Goal: Task Accomplishment & Management: Complete application form

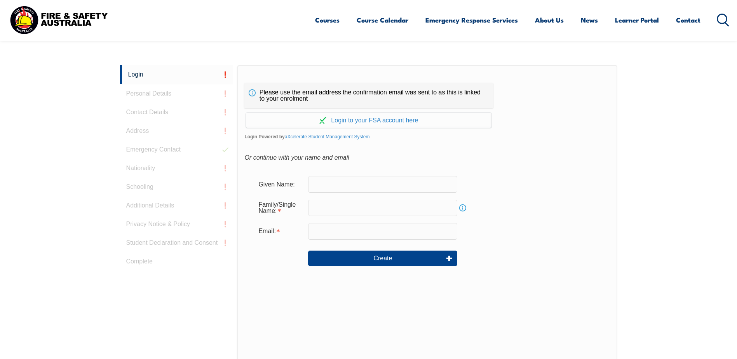
scroll to position [207, 0]
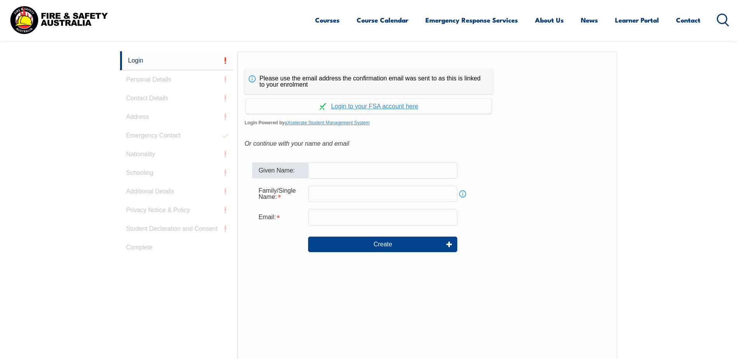
click at [339, 170] on input "text" at bounding box center [382, 170] width 149 height 16
type input "Zhiwei"
type input "[EMAIL_ADDRESS][DOMAIN_NAME]"
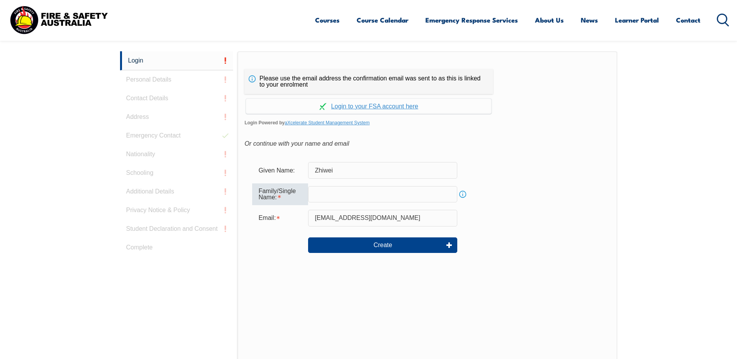
click at [337, 194] on input "text" at bounding box center [382, 194] width 149 height 16
type input "[PERSON_NAME]"
click at [270, 243] on div at bounding box center [280, 245] width 56 height 9
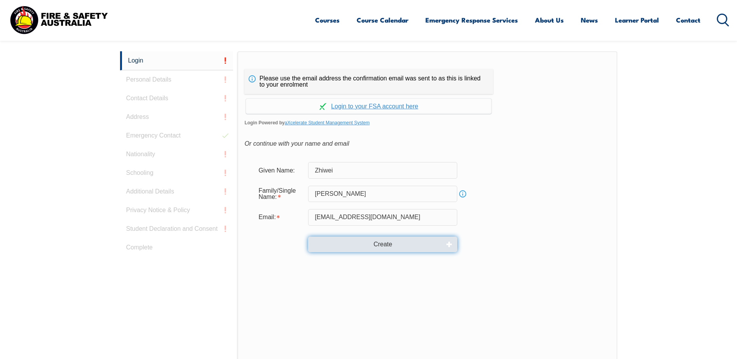
click at [384, 248] on button "Create" at bounding box center [382, 245] width 149 height 16
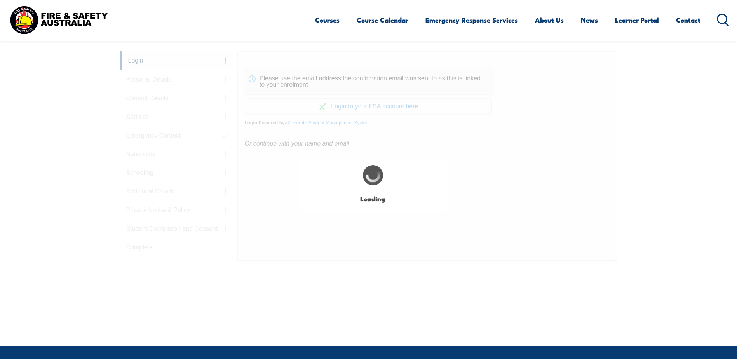
type input "Zhiwei"
type input "[PERSON_NAME]"
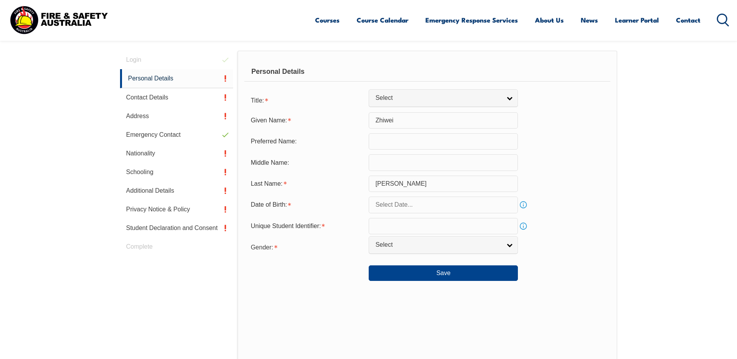
scroll to position [220, 0]
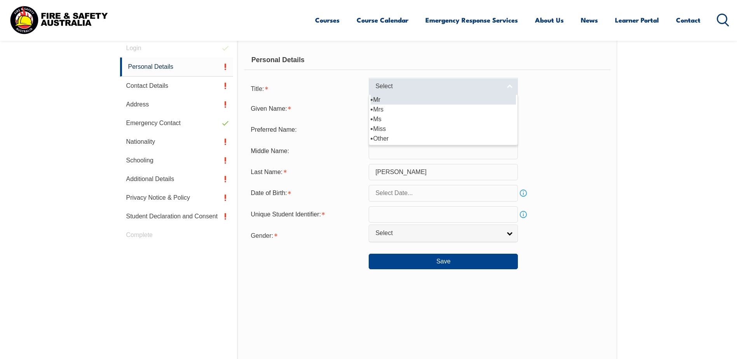
click at [415, 90] on span "Select" at bounding box center [438, 86] width 126 height 8
click at [399, 102] on li "Mr" at bounding box center [443, 100] width 145 height 10
select select "Mr"
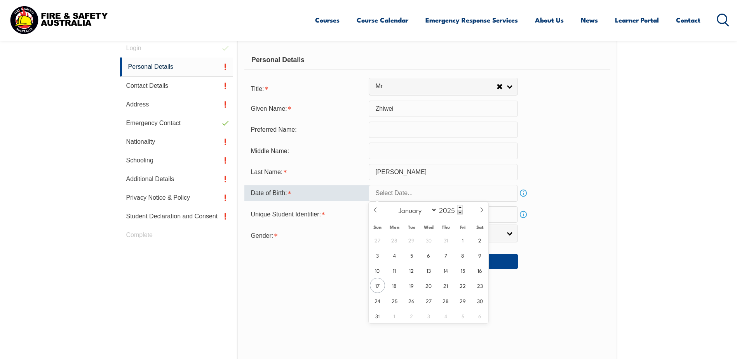
click at [421, 192] on input "text" at bounding box center [443, 193] width 149 height 16
click at [375, 211] on icon at bounding box center [375, 209] width 5 height 5
select select "6"
click at [461, 207] on span at bounding box center [459, 207] width 5 height 5
click at [461, 206] on span at bounding box center [459, 207] width 5 height 5
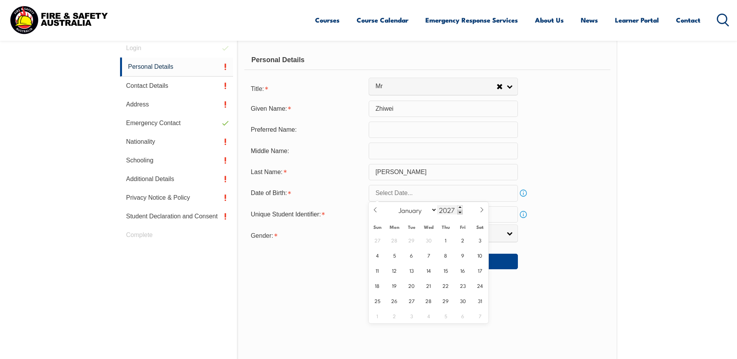
click at [459, 213] on span at bounding box center [459, 212] width 5 height 5
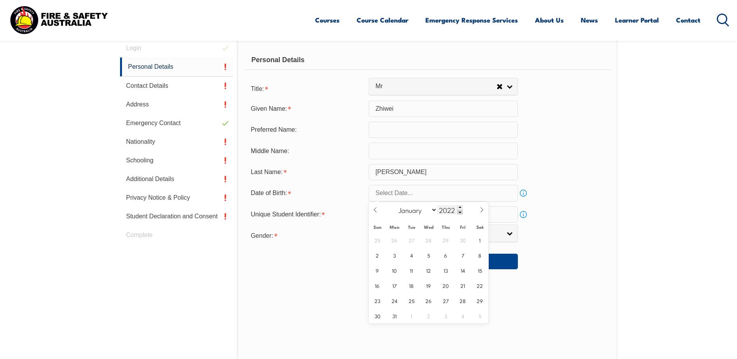
click at [459, 213] on span at bounding box center [459, 212] width 5 height 5
click at [459, 211] on span at bounding box center [459, 212] width 5 height 5
click at [459, 212] on span at bounding box center [459, 212] width 5 height 5
click at [459, 214] on span at bounding box center [459, 212] width 5 height 5
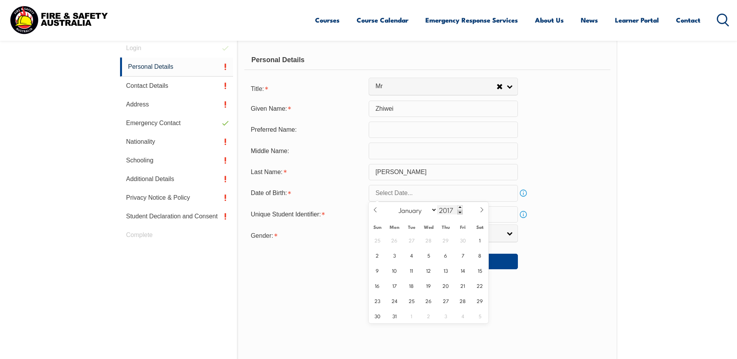
click at [459, 214] on span at bounding box center [459, 212] width 5 height 5
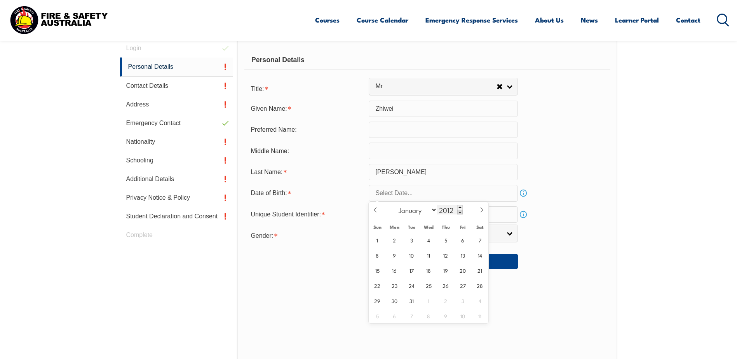
click at [459, 214] on span at bounding box center [459, 212] width 5 height 5
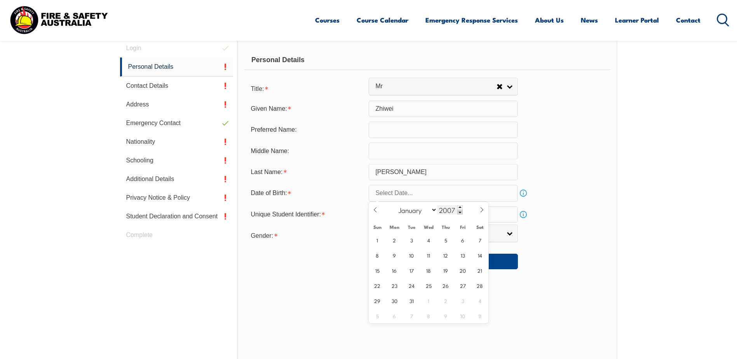
click at [459, 214] on span at bounding box center [459, 212] width 5 height 5
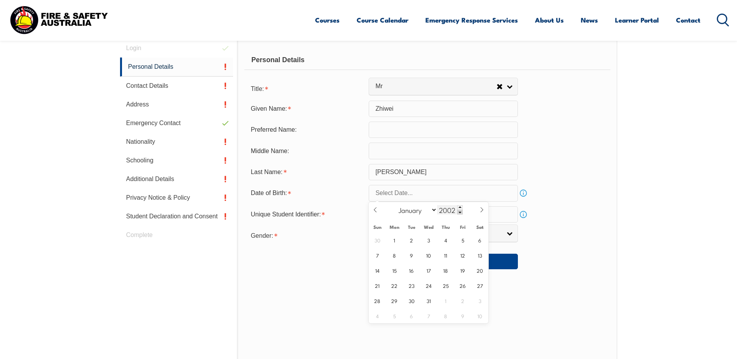
click at [459, 214] on span at bounding box center [459, 212] width 5 height 5
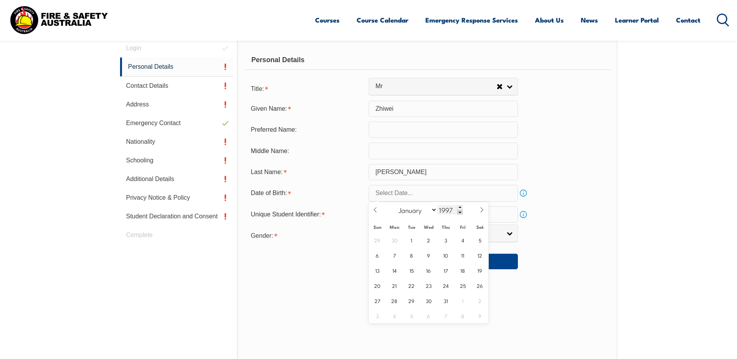
click at [459, 214] on span at bounding box center [459, 212] width 5 height 5
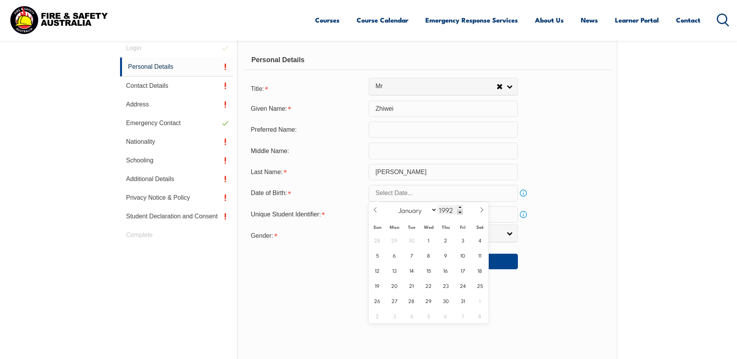
click at [459, 214] on span at bounding box center [459, 212] width 5 height 5
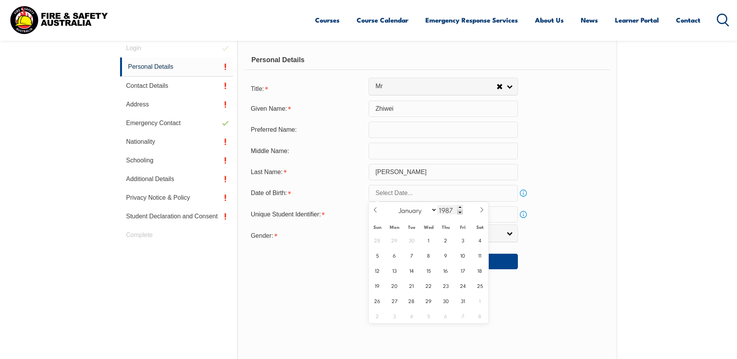
click at [459, 214] on span at bounding box center [459, 212] width 5 height 5
type input "1985"
click at [433, 213] on select "January February March April May June July August September October November De…" at bounding box center [416, 210] width 42 height 10
select select "2"
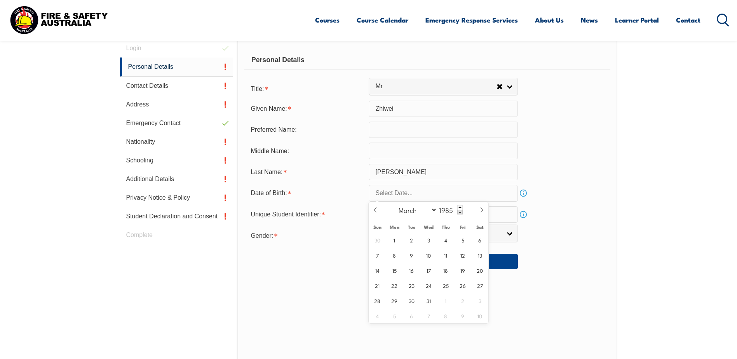
click at [395, 205] on select "January February March April May June July August September October November De…" at bounding box center [416, 210] width 42 height 10
click at [431, 272] on span "13" at bounding box center [428, 270] width 15 height 15
type input "[DATE]"
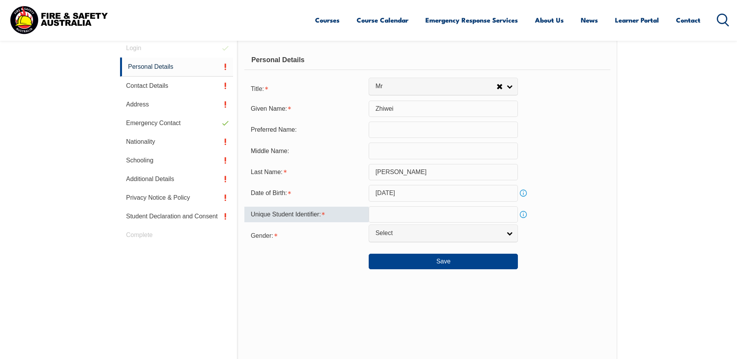
click at [419, 217] on input "text" at bounding box center [443, 214] width 149 height 16
click at [419, 213] on input "text" at bounding box center [443, 214] width 149 height 16
paste input "3CGQF53FHS"
type input "3CGQF53FHS"
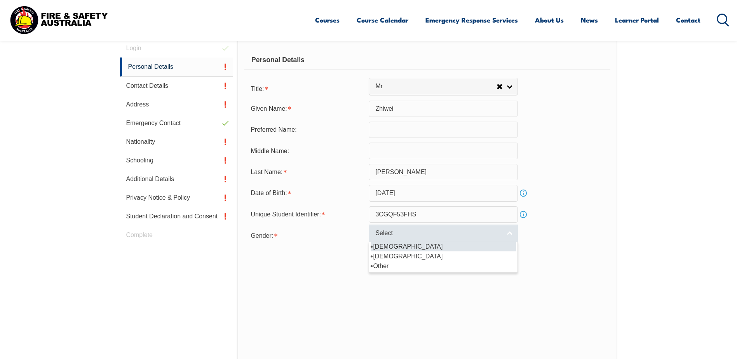
click at [425, 234] on span "Select" at bounding box center [438, 233] width 126 height 8
click at [411, 248] on li "[DEMOGRAPHIC_DATA]" at bounding box center [443, 247] width 145 height 10
select select "M"
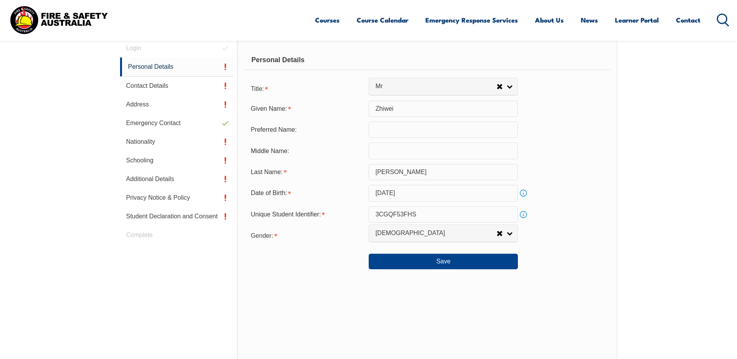
click at [649, 209] on section "Login Personal Details Contact Details Address Emergency Contact Nationality Sc…" at bounding box center [368, 234] width 737 height 463
click at [440, 265] on button "Save" at bounding box center [443, 262] width 149 height 16
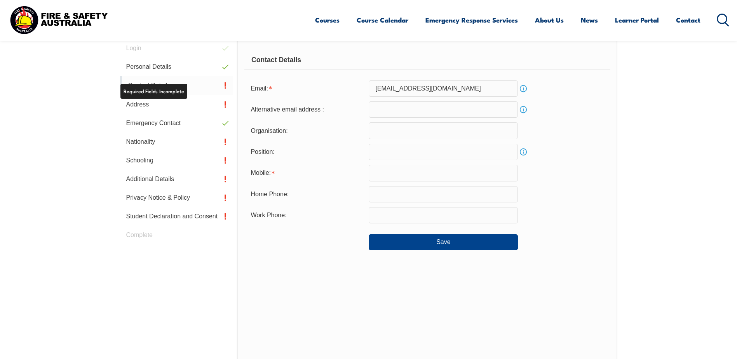
click at [146, 85] on link "Contact Details" at bounding box center [176, 85] width 113 height 19
click at [158, 84] on link "Contact Details" at bounding box center [176, 85] width 113 height 19
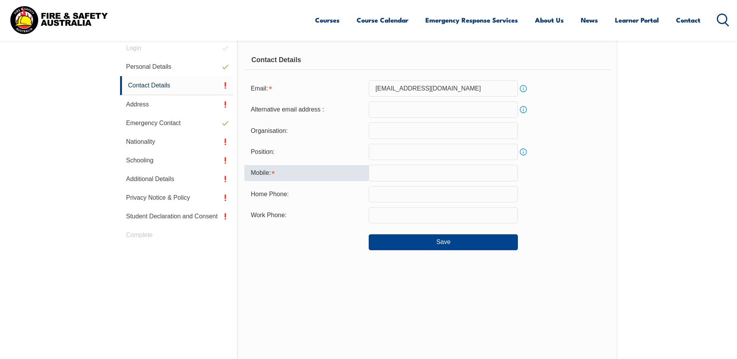
click at [388, 171] on input "text" at bounding box center [443, 173] width 149 height 16
type input "0400887930"
type input "[EMAIL_ADDRESS][DOMAIN_NAME]"
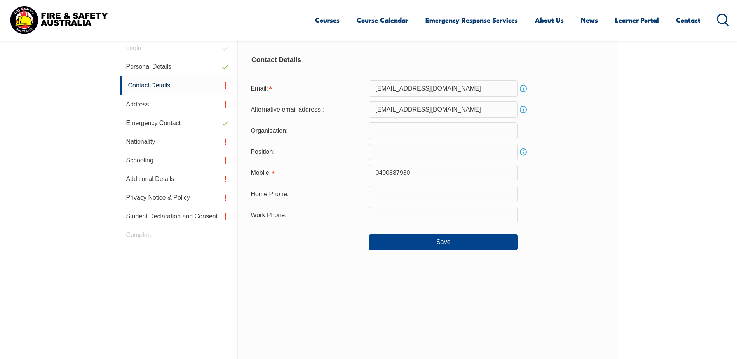
click at [303, 256] on div "Contact Details Email: [EMAIL_ADDRESS][DOMAIN_NAME] Info Alternative email addr…" at bounding box center [427, 200] width 380 height 323
click at [433, 243] on button "Save" at bounding box center [443, 242] width 149 height 16
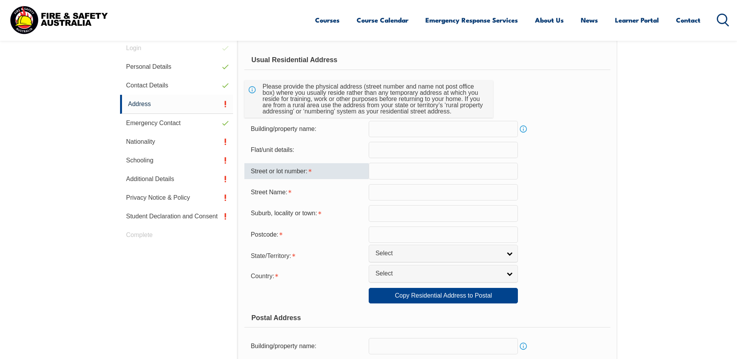
click at [394, 174] on input "text" at bounding box center [443, 171] width 149 height 16
type input "[STREET_ADDRESS][PERSON_NAME]"
type input "QLD"
type input "4740"
select select "2301"
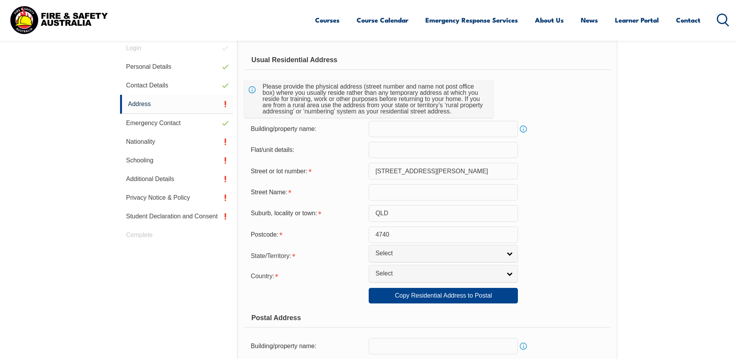
click at [576, 213] on div "Suburb, locality or town: [GEOGRAPHIC_DATA]" at bounding box center [427, 213] width 366 height 16
drag, startPoint x: 421, startPoint y: 169, endPoint x: 382, endPoint y: 169, distance: 38.9
click at [382, 169] on input "[STREET_ADDRESS][PERSON_NAME]" at bounding box center [443, 171] width 149 height 16
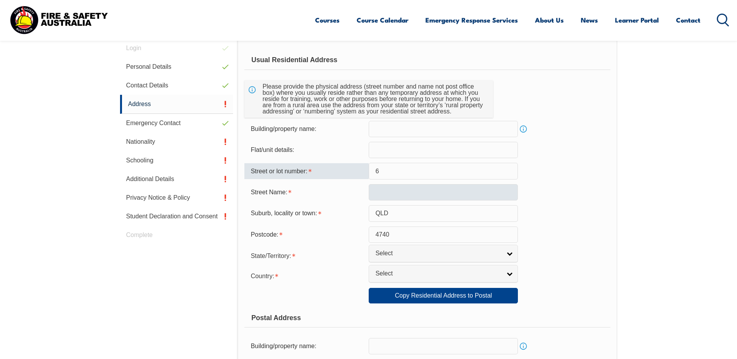
type input "6"
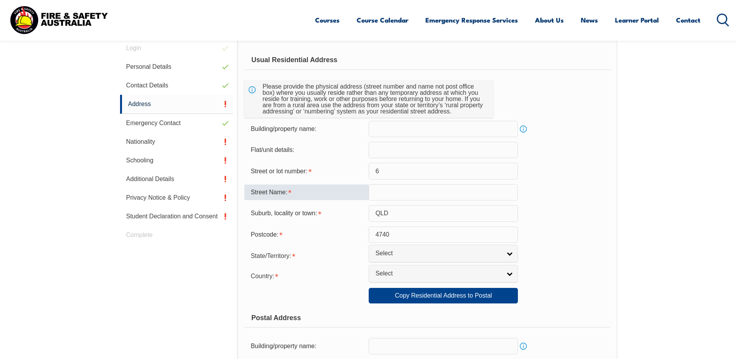
paste input "[PERSON_NAME][GEOGRAPHIC_DATA]"
type input "[PERSON_NAME][GEOGRAPHIC_DATA]"
click at [608, 189] on div "Street Name: [PERSON_NAME][GEOGRAPHIC_DATA]" at bounding box center [427, 192] width 366 height 16
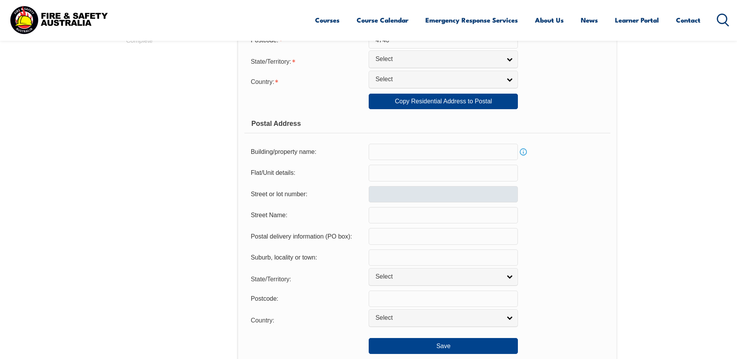
scroll to position [297, 0]
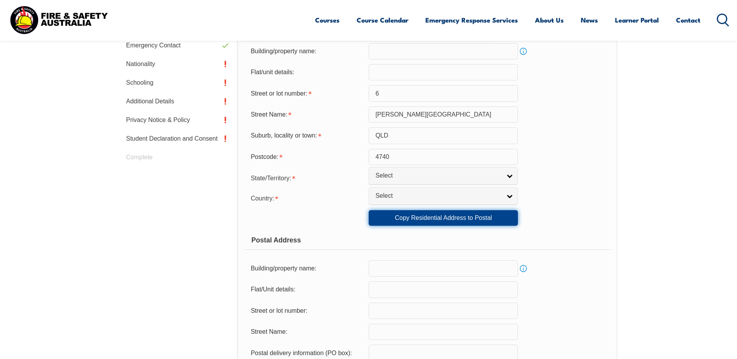
click at [457, 221] on link "Copy Residential Address to Postal" at bounding box center [443, 218] width 149 height 16
type input "6"
type input "[PERSON_NAME][GEOGRAPHIC_DATA]"
type input "QLD"
type input "4740"
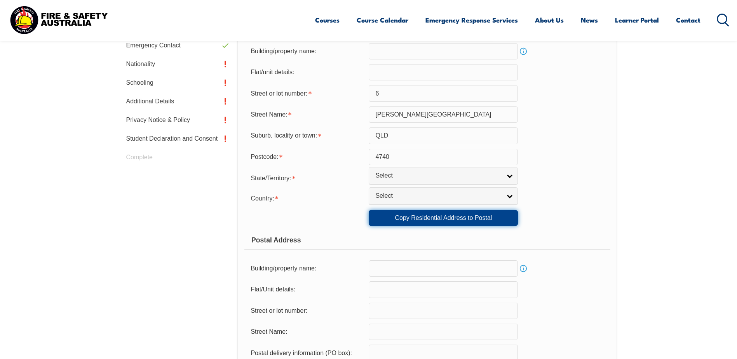
select select "2301"
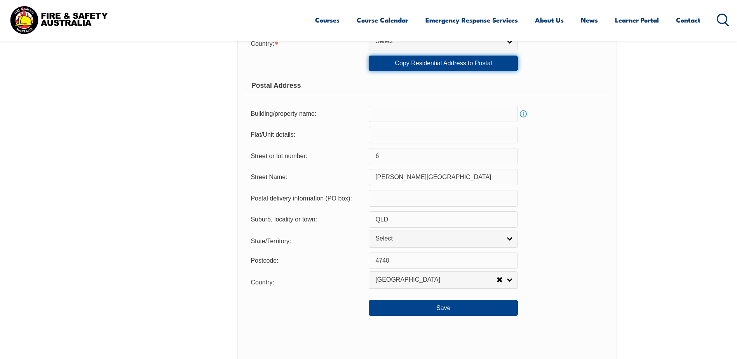
scroll to position [453, 0]
click at [442, 309] on button "Save" at bounding box center [443, 307] width 149 height 16
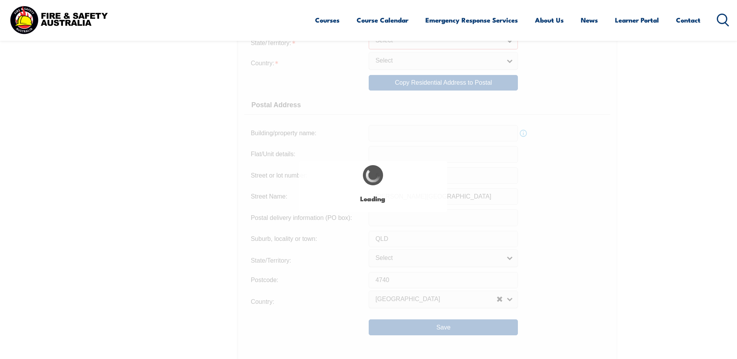
scroll to position [425, 0]
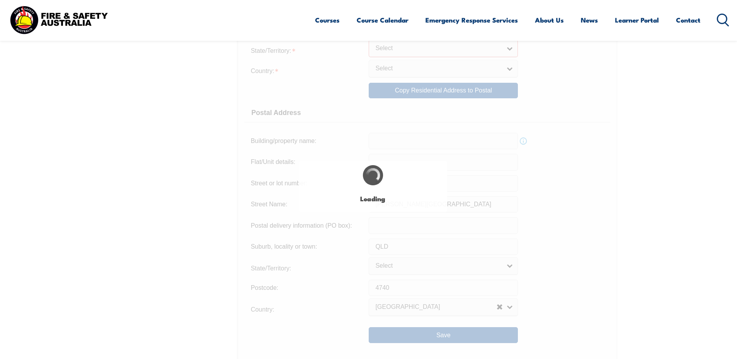
type input "6"
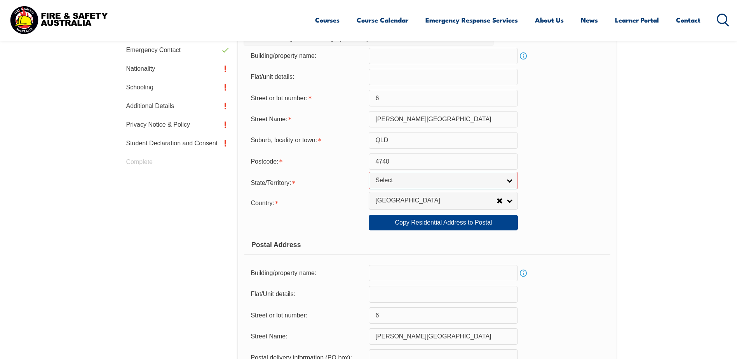
scroll to position [269, 0]
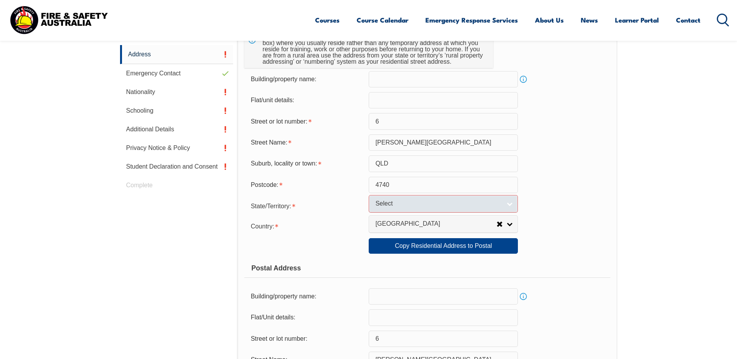
click at [388, 199] on link "Select" at bounding box center [443, 203] width 149 height 17
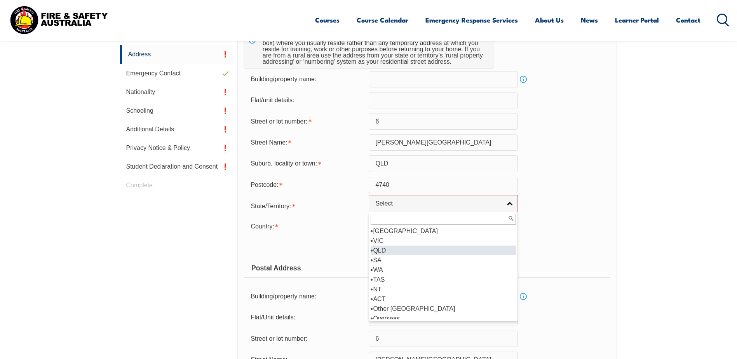
click at [388, 249] on li "QLD" at bounding box center [443, 251] width 145 height 10
select select "QLD"
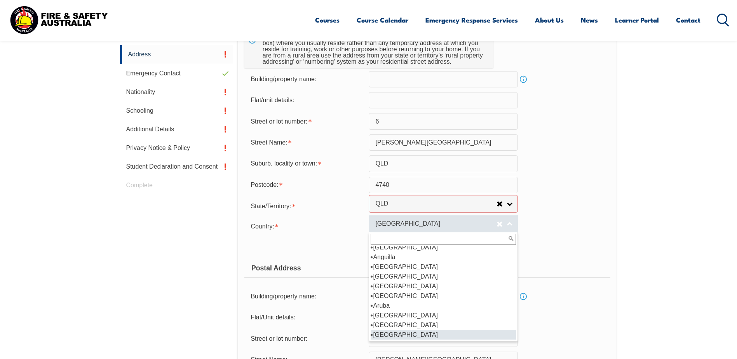
click at [473, 228] on span "[GEOGRAPHIC_DATA]" at bounding box center [435, 224] width 121 height 8
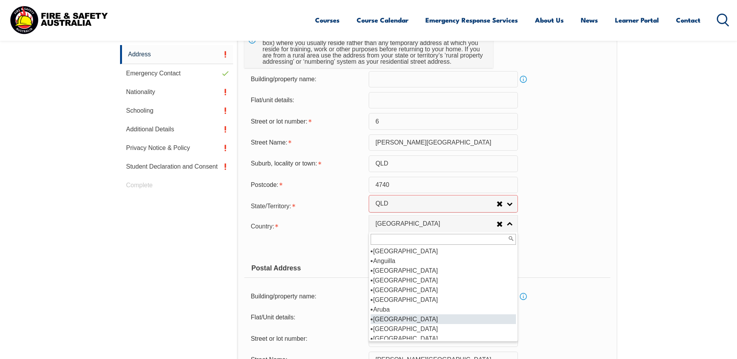
click at [405, 320] on li "[GEOGRAPHIC_DATA]" at bounding box center [443, 319] width 145 height 10
select select "1101"
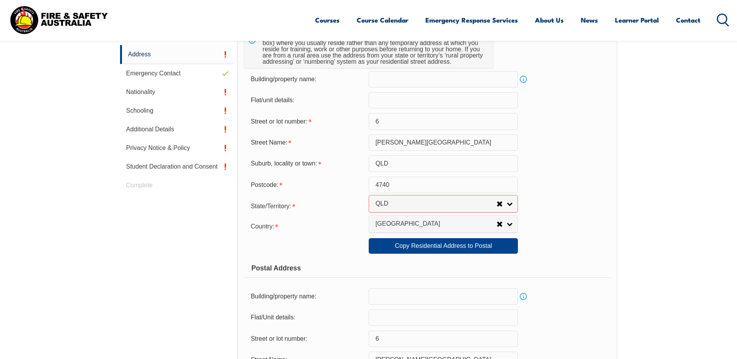
click at [590, 252] on div "Copy Residential Address to Postal: Copy Residential Address to Postal" at bounding box center [427, 246] width 366 height 16
click at [449, 250] on link "Copy Residential Address to Postal" at bounding box center [443, 246] width 149 height 16
select select "QLD"
select select "1101"
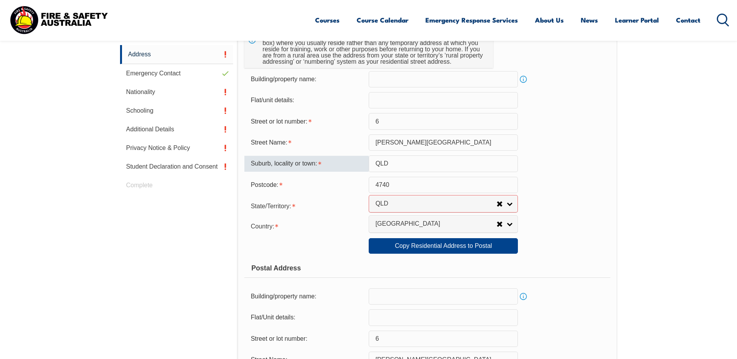
drag, startPoint x: 412, startPoint y: 167, endPoint x: 357, endPoint y: 156, distance: 55.9
click at [357, 156] on div "Suburb, locality or town: [GEOGRAPHIC_DATA]" at bounding box center [427, 163] width 366 height 16
type input "Mackay"
click at [566, 194] on form "Usual Residential Address Please provide the physical address (street number an…" at bounding box center [427, 250] width 366 height 498
click at [592, 145] on div "Street Name: [PERSON_NAME][GEOGRAPHIC_DATA]" at bounding box center [427, 142] width 366 height 16
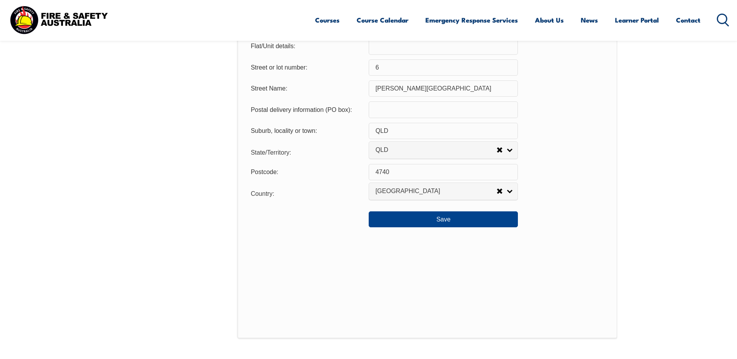
scroll to position [541, 0]
click at [444, 222] on button "Save" at bounding box center [443, 219] width 149 height 16
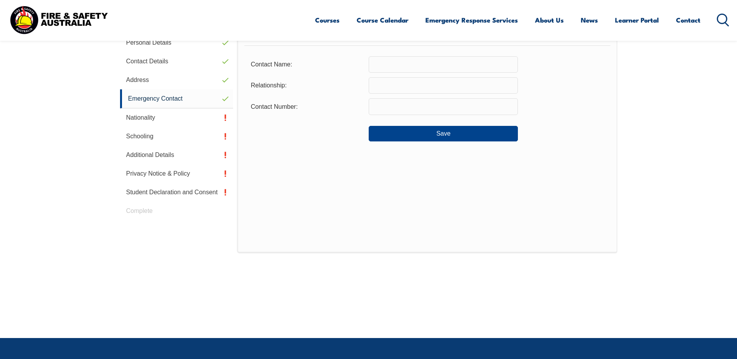
scroll to position [220, 0]
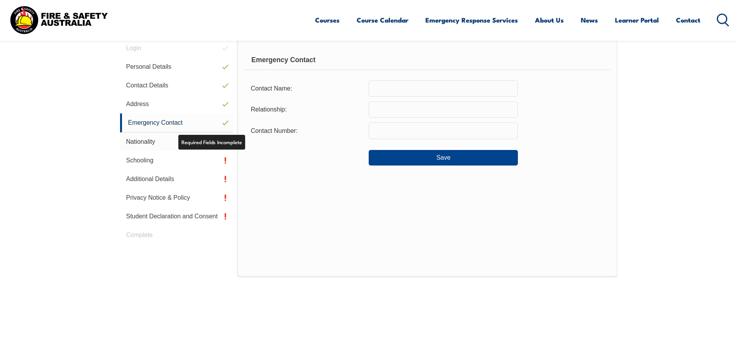
click at [168, 143] on link "Nationality" at bounding box center [176, 142] width 113 height 19
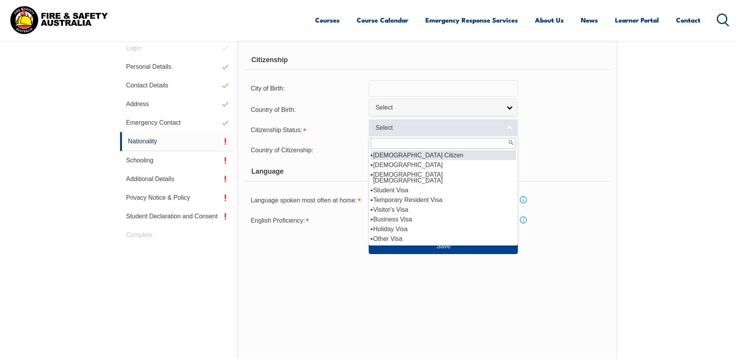
click at [456, 128] on span "Select" at bounding box center [438, 128] width 126 height 8
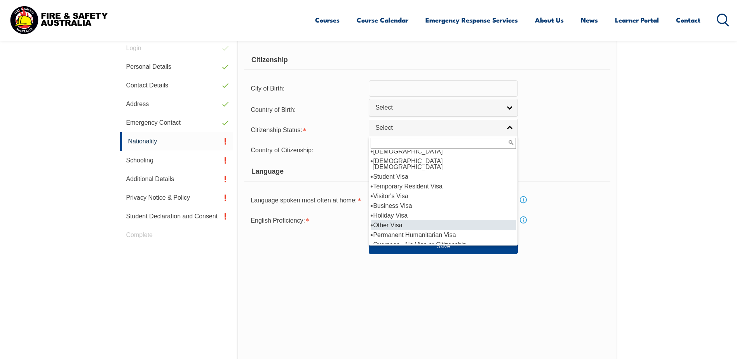
scroll to position [0, 0]
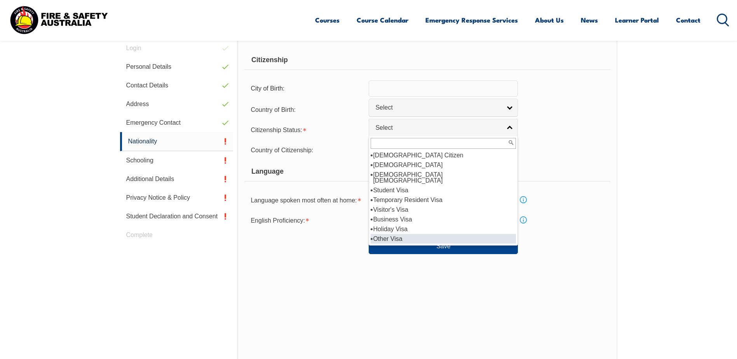
click at [429, 234] on li "Other Visa" at bounding box center [443, 239] width 145 height 10
select select "9"
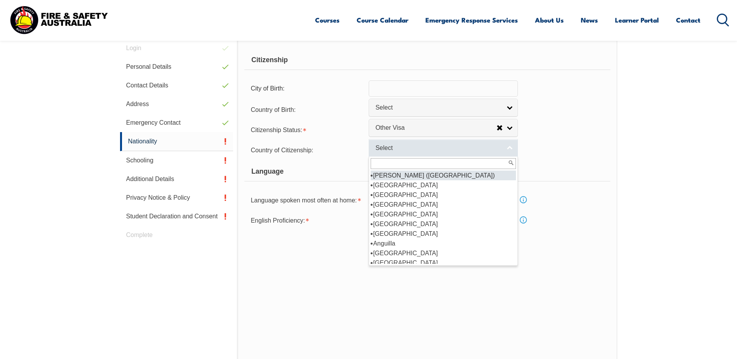
click at [428, 151] on span "Select" at bounding box center [438, 148] width 126 height 8
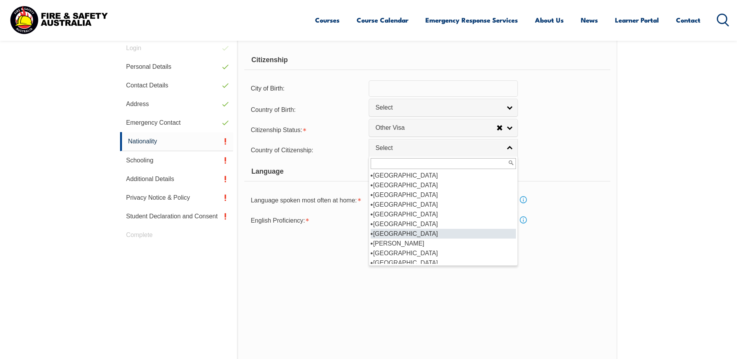
scroll to position [389, 0]
click at [395, 234] on li "China (excludes SARs and [GEOGRAPHIC_DATA])" at bounding box center [443, 237] width 145 height 16
select select "6101"
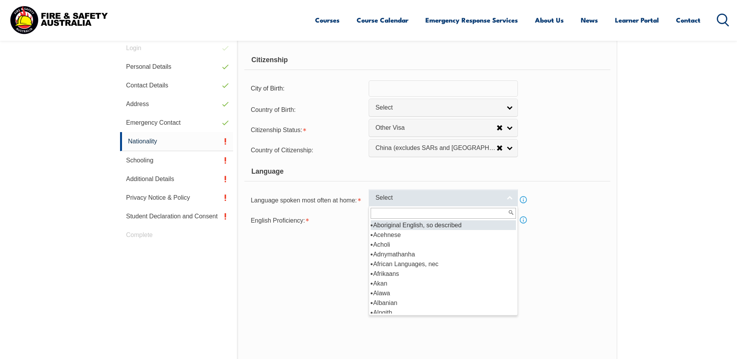
click at [419, 202] on span "Select" at bounding box center [438, 198] width 126 height 8
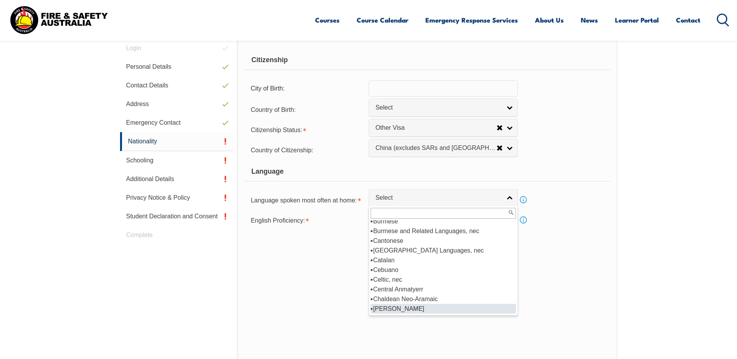
scroll to position [583, 0]
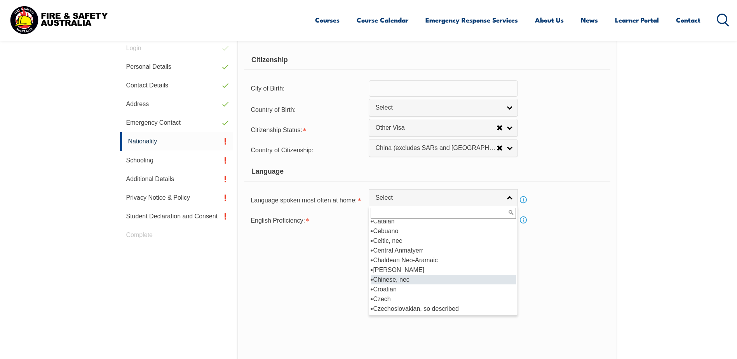
click at [405, 281] on li "Chinese, nec" at bounding box center [443, 280] width 145 height 10
select select "7199"
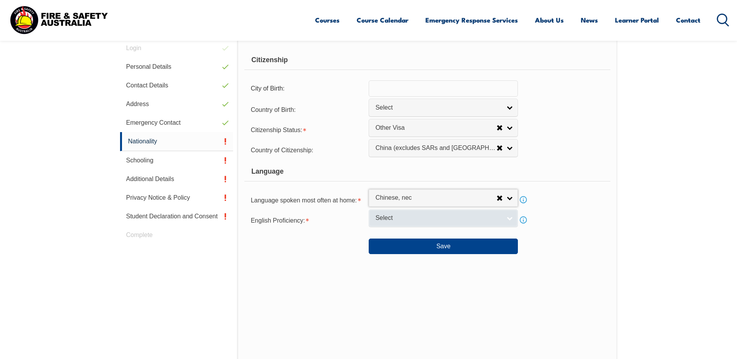
click at [416, 219] on span "Select" at bounding box center [438, 218] width 126 height 8
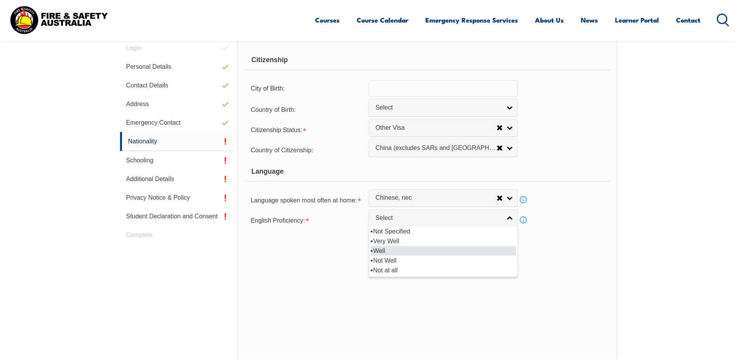
click at [410, 250] on li "Well" at bounding box center [443, 251] width 145 height 10
select select "2"
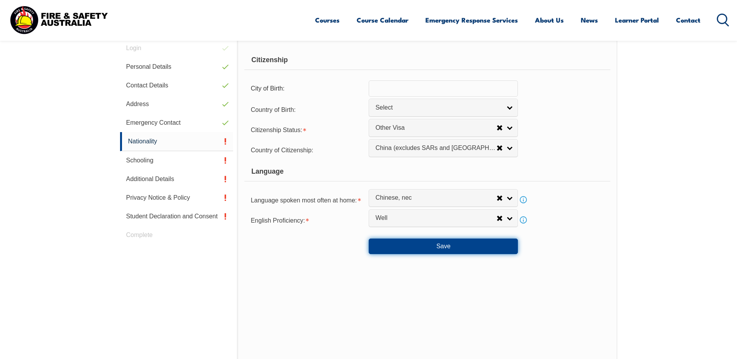
click at [433, 242] on button "Save" at bounding box center [443, 247] width 149 height 16
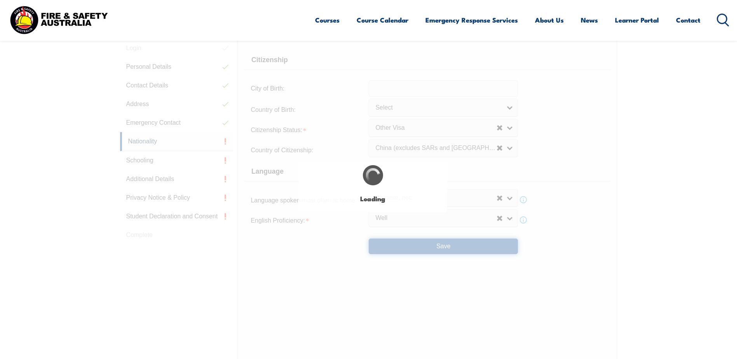
select select "false"
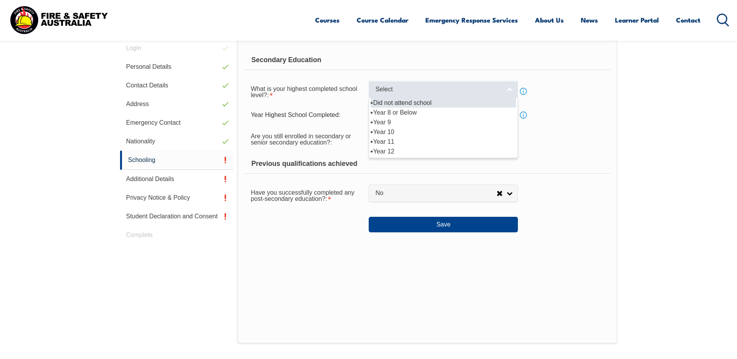
click at [413, 89] on span "Select" at bounding box center [438, 90] width 126 height 8
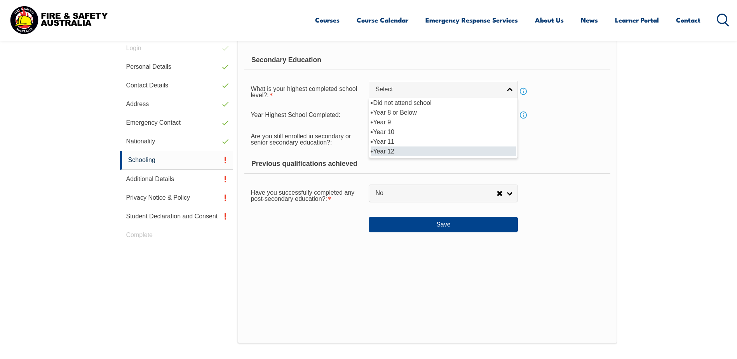
click at [403, 153] on li "Year 12" at bounding box center [443, 152] width 145 height 10
select select "12"
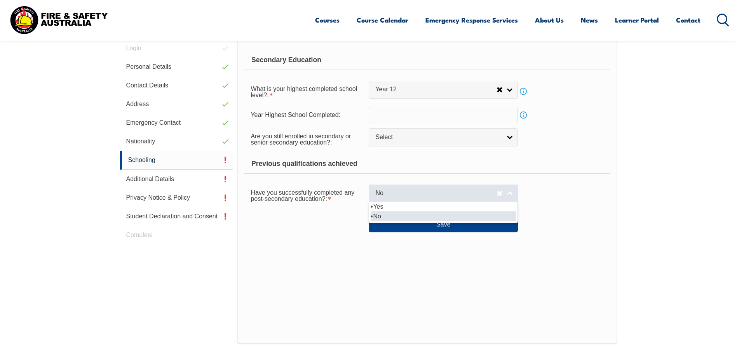
click at [411, 196] on span "No" at bounding box center [435, 193] width 121 height 8
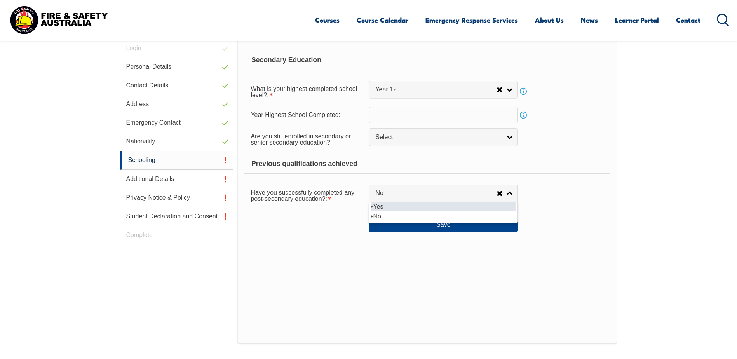
click at [384, 207] on li "Yes" at bounding box center [443, 207] width 145 height 10
select select "true"
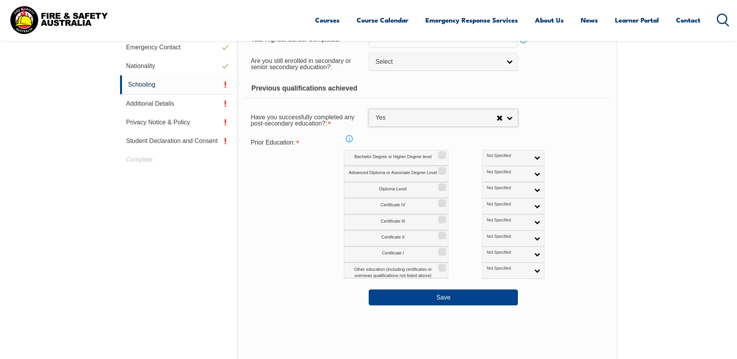
scroll to position [297, 0]
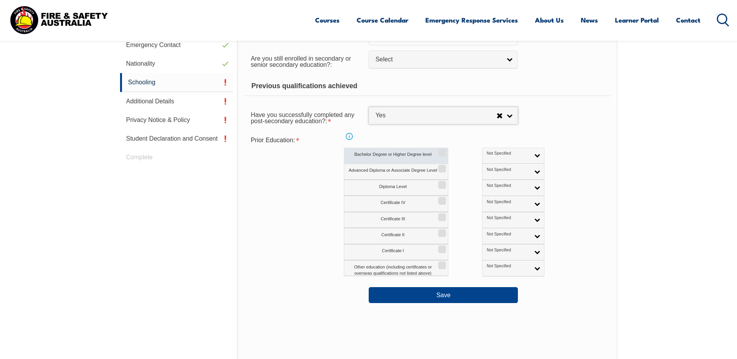
click at [442, 150] on input "Bachelor Degree or Higher Degree level" at bounding box center [441, 150] width 5 height 1
checkbox input "true"
click at [503, 154] on link "Not Specified" at bounding box center [513, 156] width 62 height 16
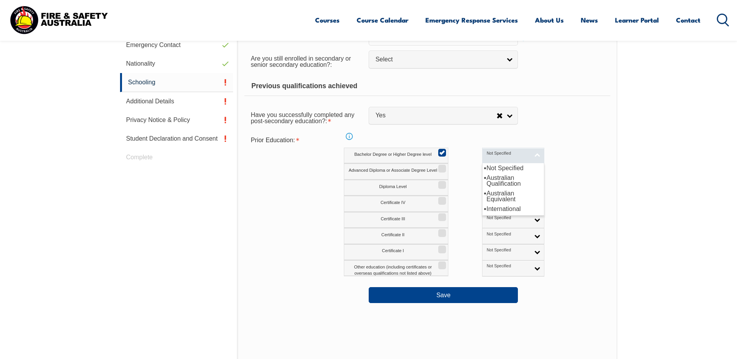
click at [487, 156] on span "Not Specified" at bounding box center [508, 153] width 43 height 5
click at [533, 157] on div "Bachelor Degree or Higher Degree level Not Specified Australian Qualification A…" at bounding box center [461, 156] width 234 height 16
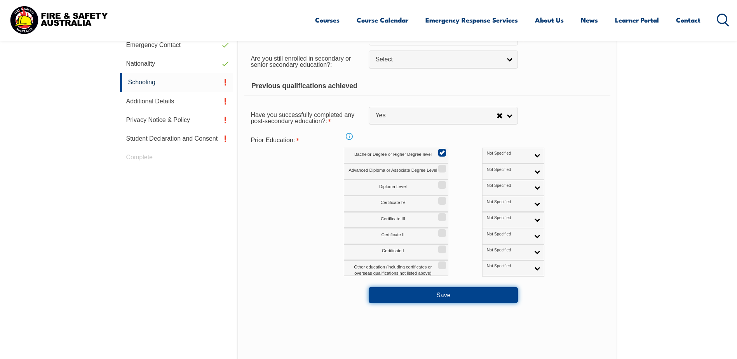
click at [449, 296] on button "Save" at bounding box center [443, 295] width 149 height 16
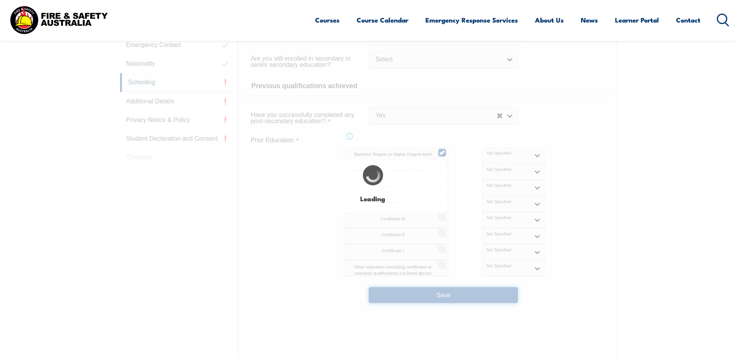
select select
select select "true"
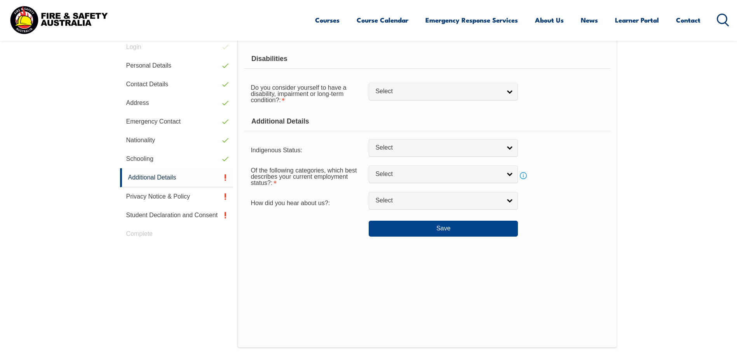
scroll to position [220, 0]
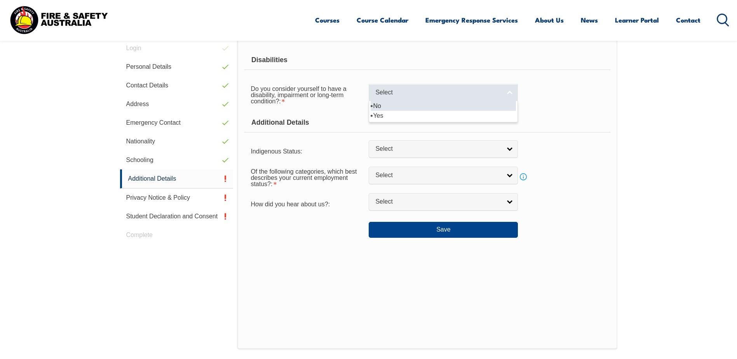
click at [418, 96] on span "Select" at bounding box center [438, 93] width 126 height 8
click at [412, 107] on li "No" at bounding box center [443, 106] width 145 height 10
select select "false"
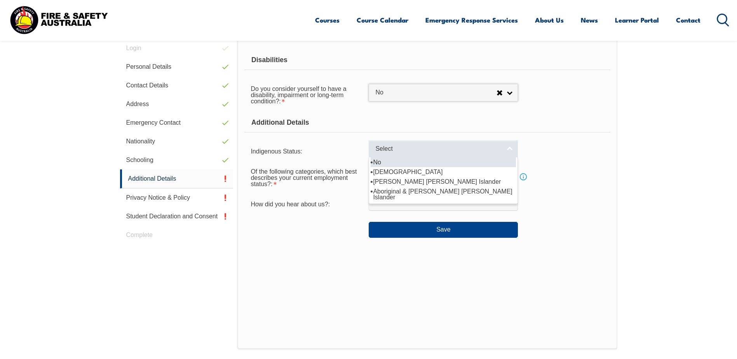
click at [436, 149] on span "Select" at bounding box center [438, 149] width 126 height 8
click at [445, 123] on div "Additional Details" at bounding box center [427, 122] width 366 height 19
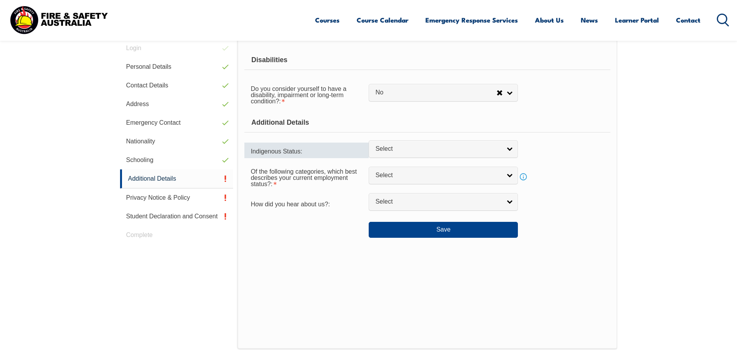
drag, startPoint x: 247, startPoint y: 154, endPoint x: 290, endPoint y: 150, distance: 42.5
click at [290, 150] on div "Indigenous Status:" at bounding box center [306, 151] width 124 height 16
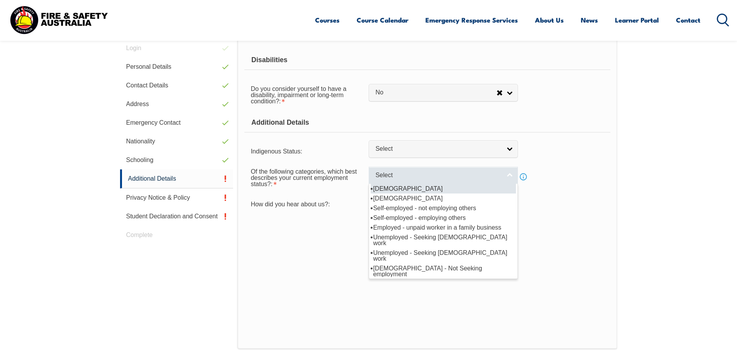
click at [409, 177] on span "Select" at bounding box center [438, 175] width 126 height 8
click at [410, 190] on li "[DEMOGRAPHIC_DATA]" at bounding box center [443, 189] width 145 height 10
select select "1"
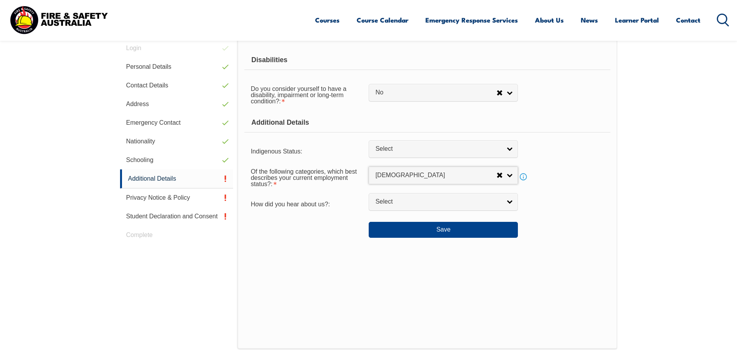
click at [307, 251] on div "Disabilities Do you consider yourself to have a disability, impairment or long-…" at bounding box center [427, 194] width 380 height 310
click at [444, 232] on button "Save" at bounding box center [443, 230] width 149 height 16
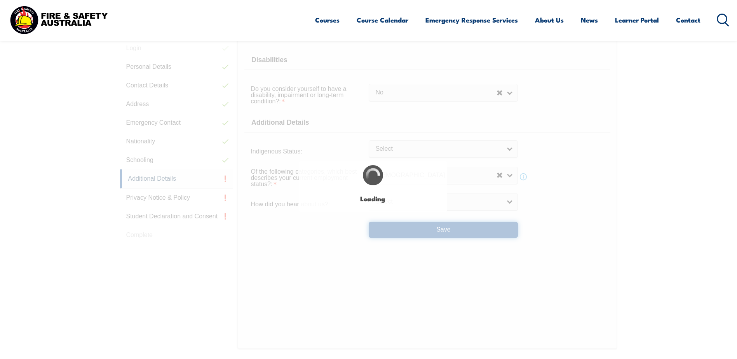
select select "false"
select select
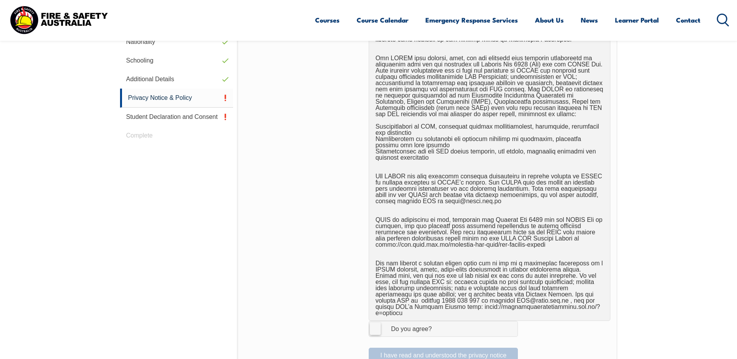
scroll to position [453, 0]
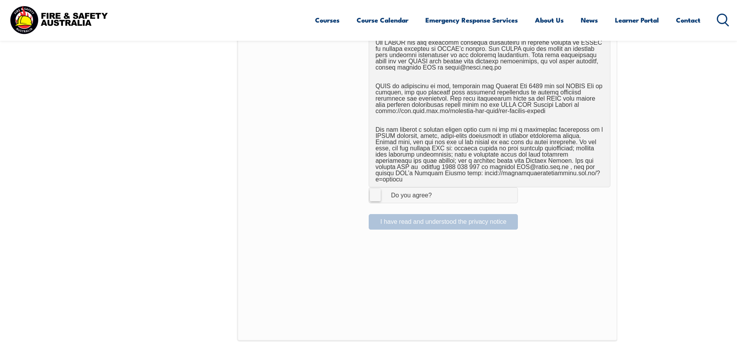
click at [379, 190] on label "I Agree Do you agree?" at bounding box center [443, 195] width 149 height 16
click at [438, 190] on input "I Agree Do you agree?" at bounding box center [444, 195] width 13 height 15
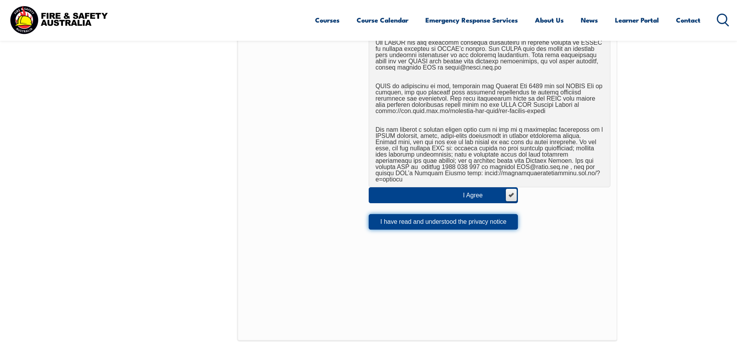
click at [410, 214] on button "I have read and understood the privacy notice" at bounding box center [443, 222] width 149 height 16
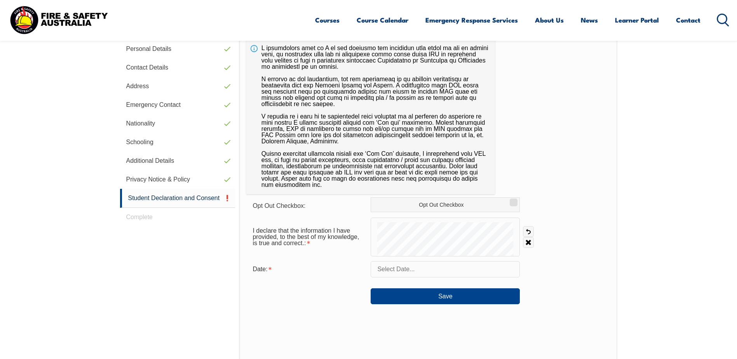
scroll to position [220, 0]
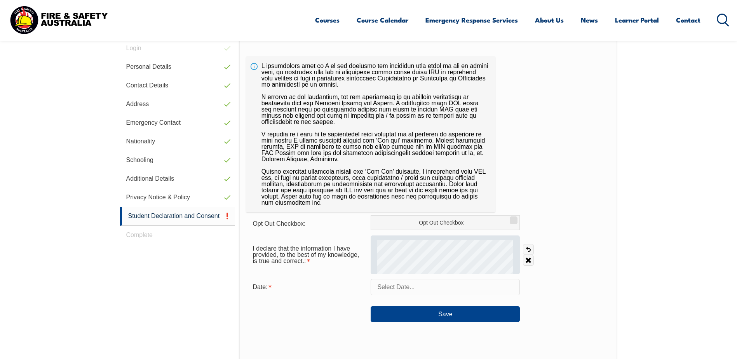
click at [417, 240] on div at bounding box center [445, 255] width 149 height 39
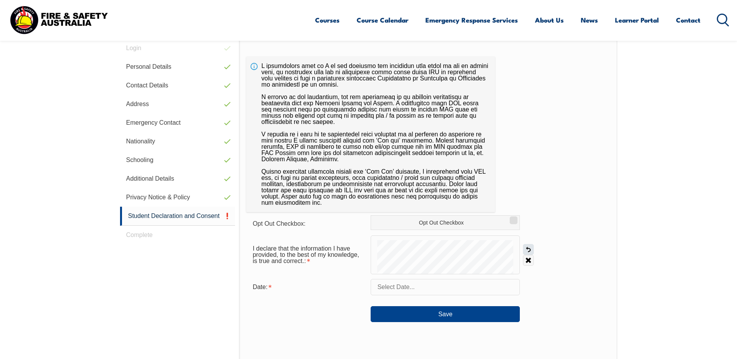
click at [530, 248] on link "Undo" at bounding box center [528, 249] width 11 height 11
click at [526, 249] on link "Undo" at bounding box center [528, 249] width 11 height 11
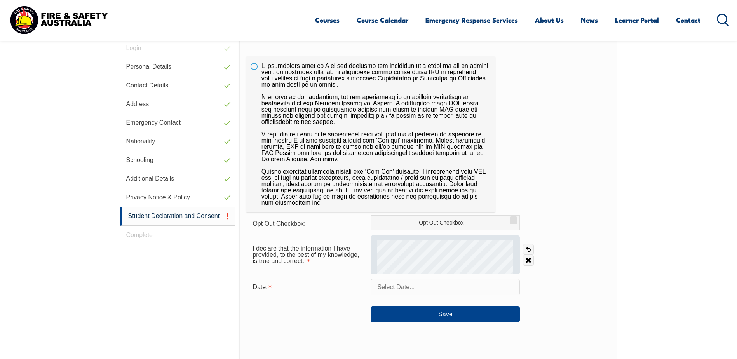
click at [441, 243] on div at bounding box center [445, 255] width 149 height 39
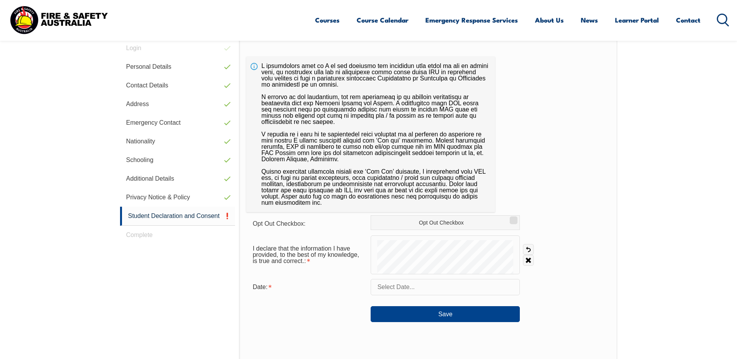
click at [409, 290] on input "text" at bounding box center [445, 287] width 149 height 16
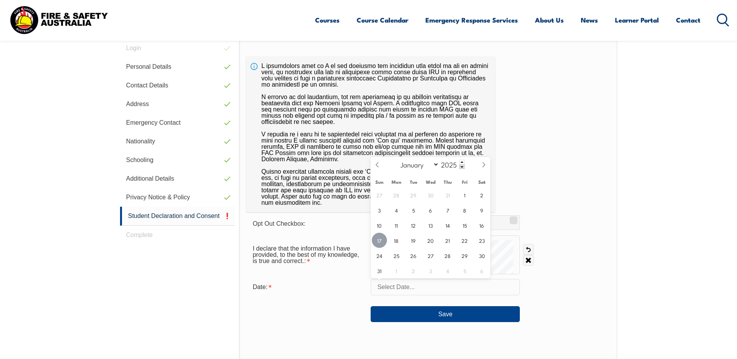
click at [378, 238] on span "17" at bounding box center [379, 240] width 15 height 15
type input "[DATE]"
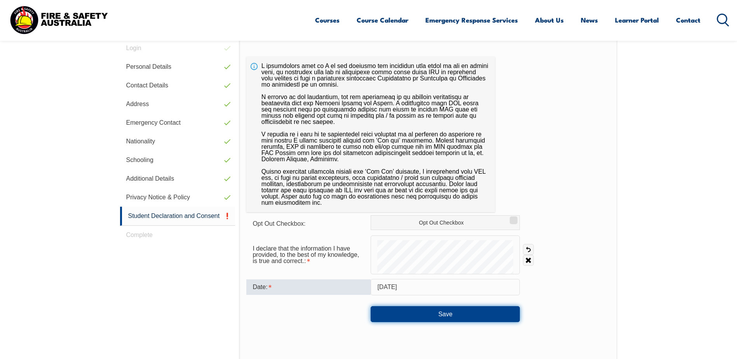
click at [448, 318] on button "Save" at bounding box center [445, 314] width 149 height 16
